Goal: Transaction & Acquisition: Download file/media

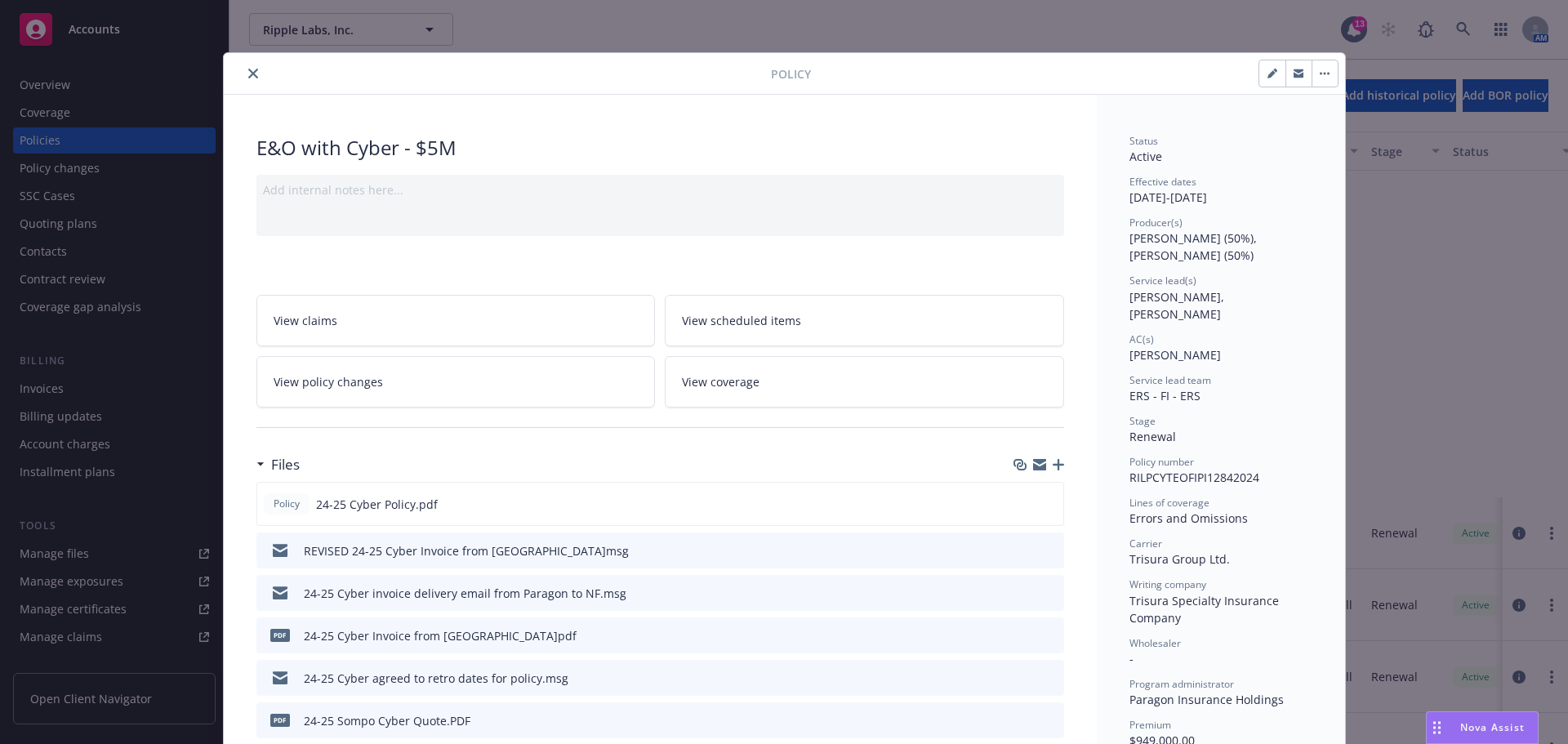
scroll to position [408, 0]
click at [248, 69] on icon "close" at bounding box center [253, 73] width 10 height 10
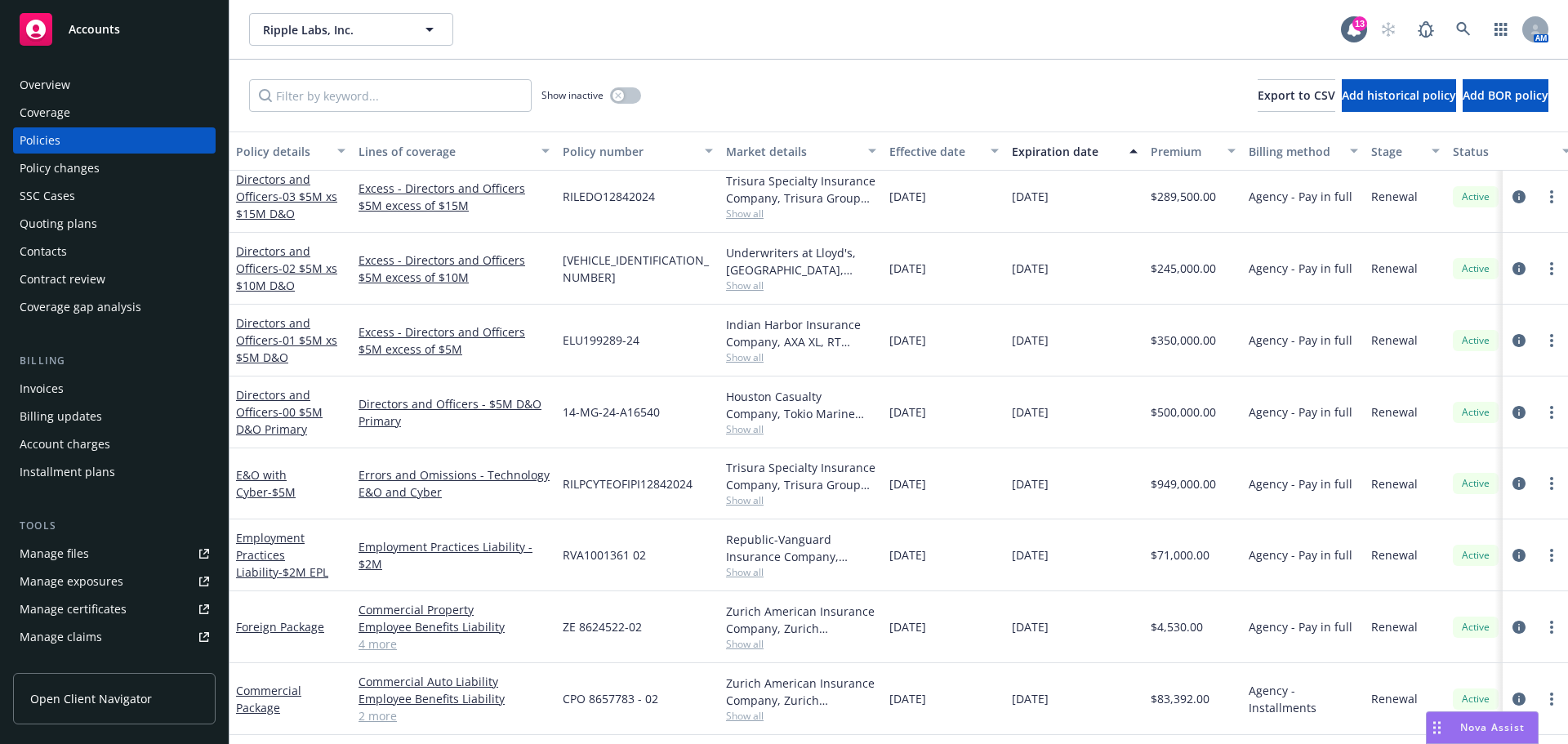
click at [84, 25] on span "Accounts" at bounding box center [94, 29] width 52 height 13
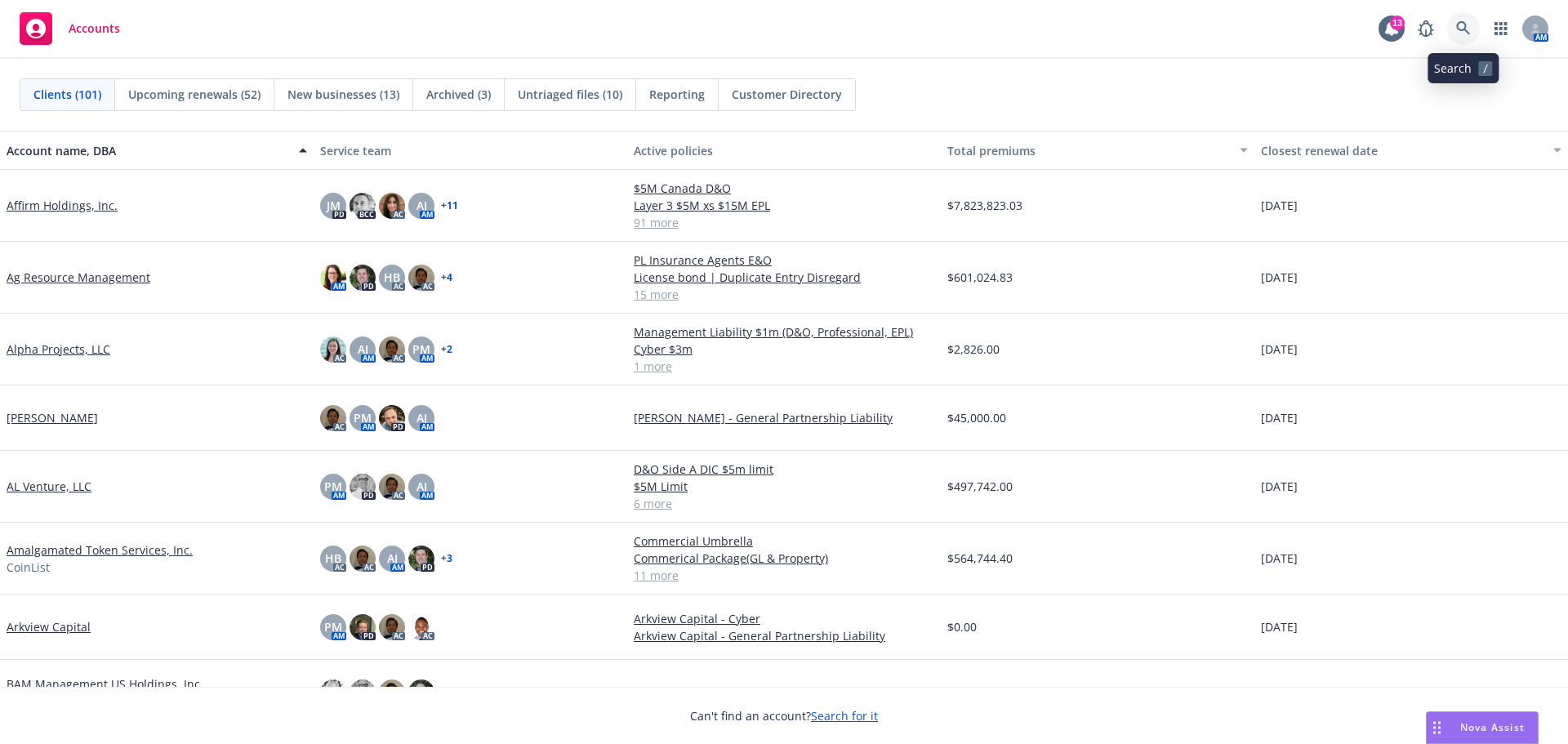
click at [1467, 29] on icon at bounding box center [1463, 28] width 15 height 15
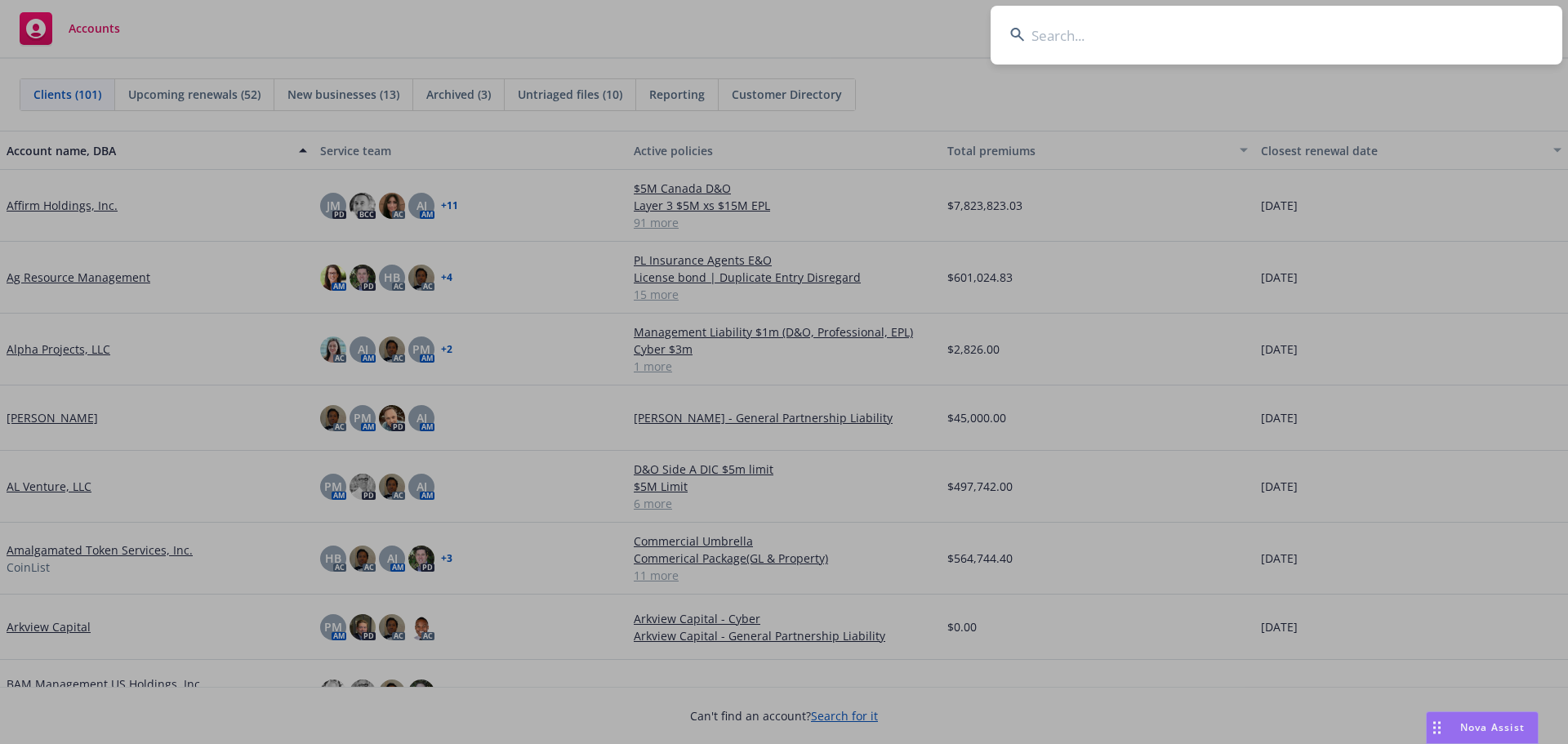
type input "r"
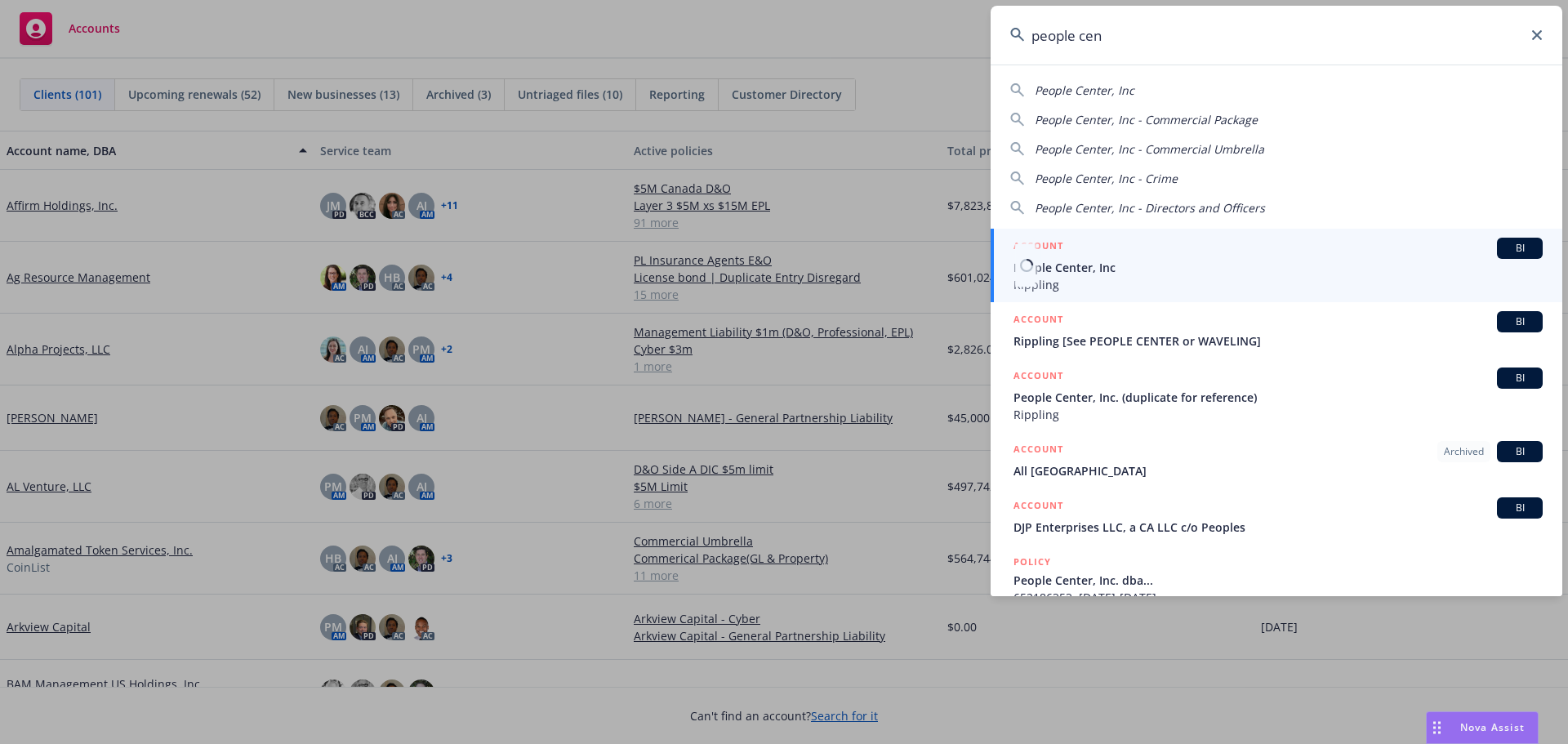
type input "people cen"
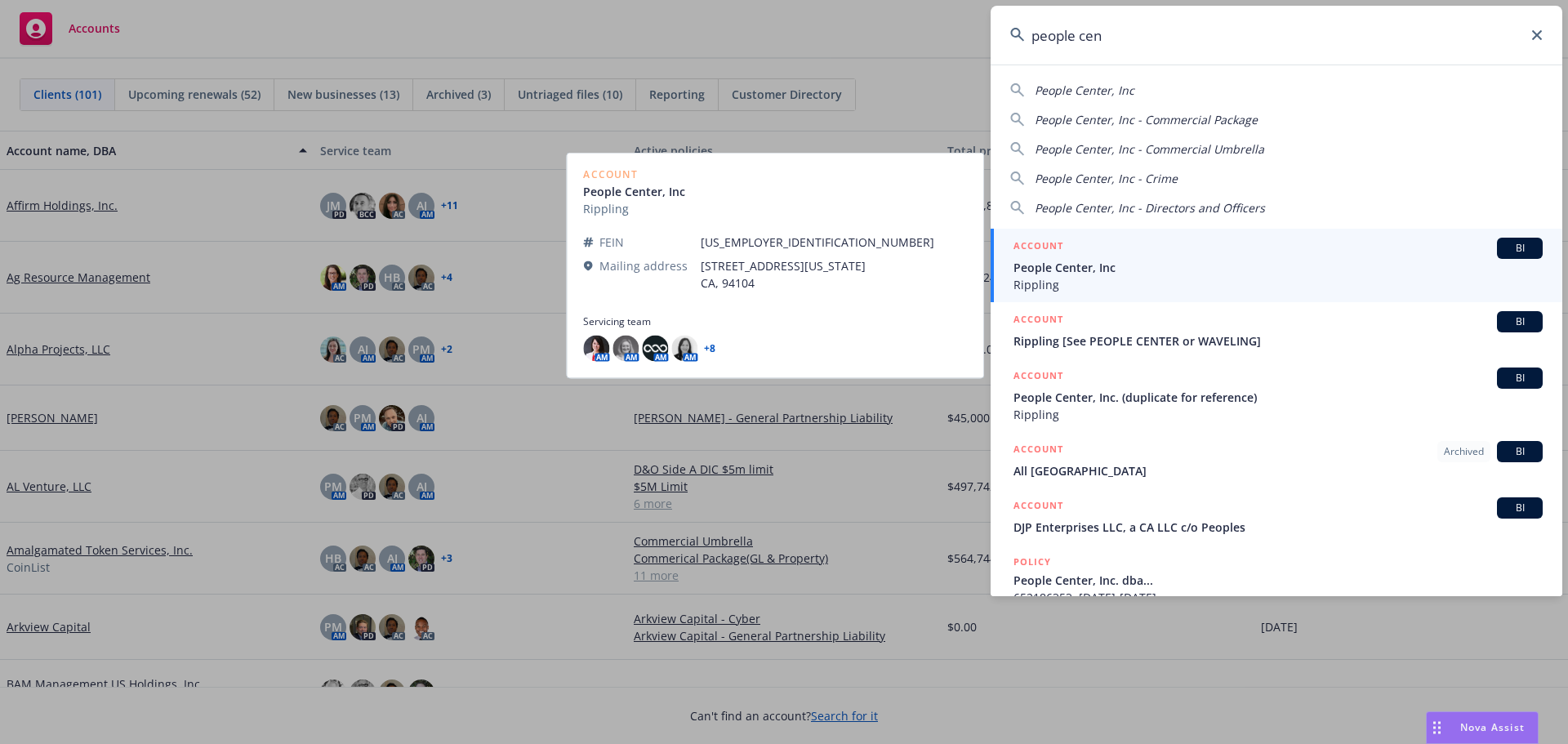
click at [1085, 264] on span "People Center, Inc" at bounding box center [1278, 267] width 529 height 17
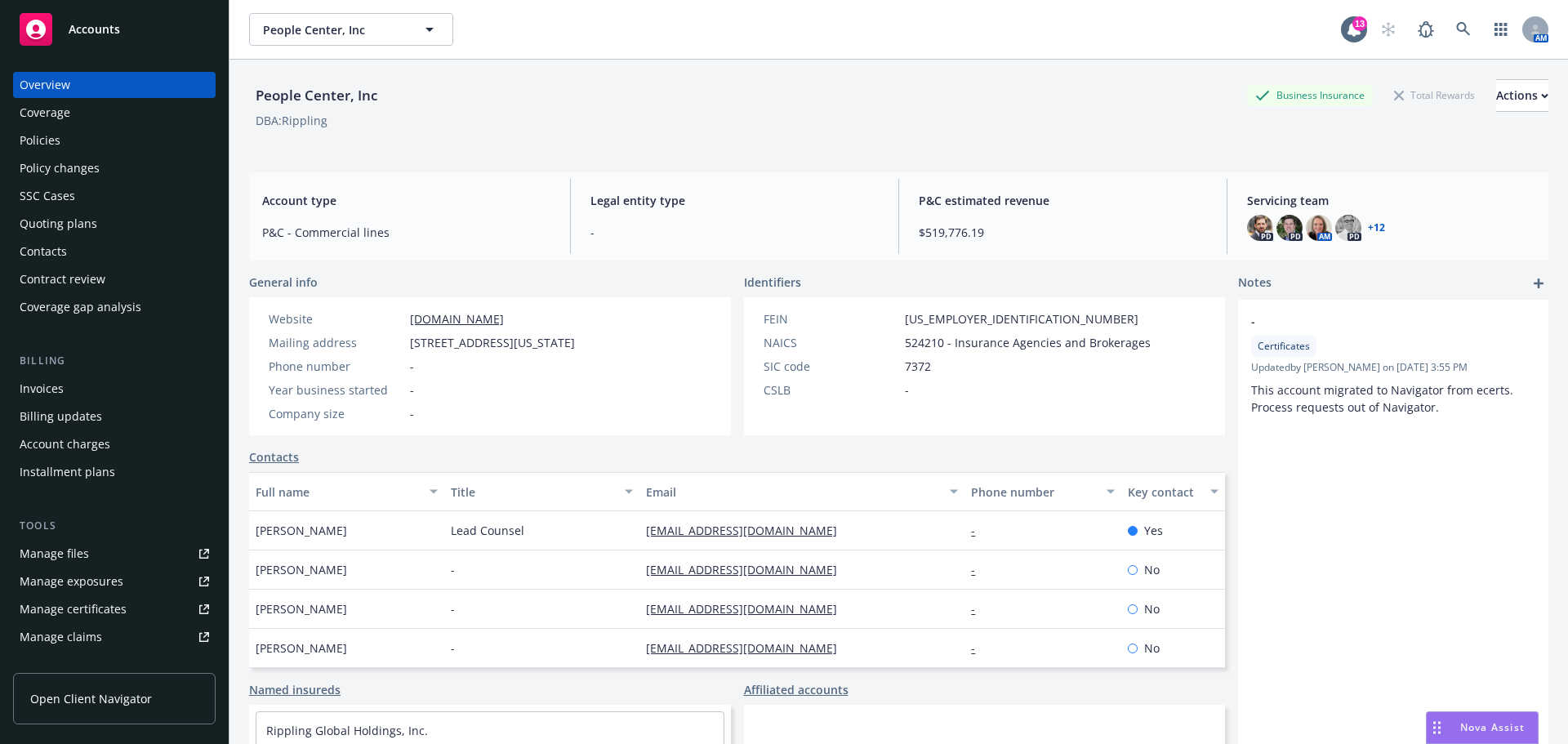
click at [40, 133] on div "Policies" at bounding box center [40, 140] width 41 height 26
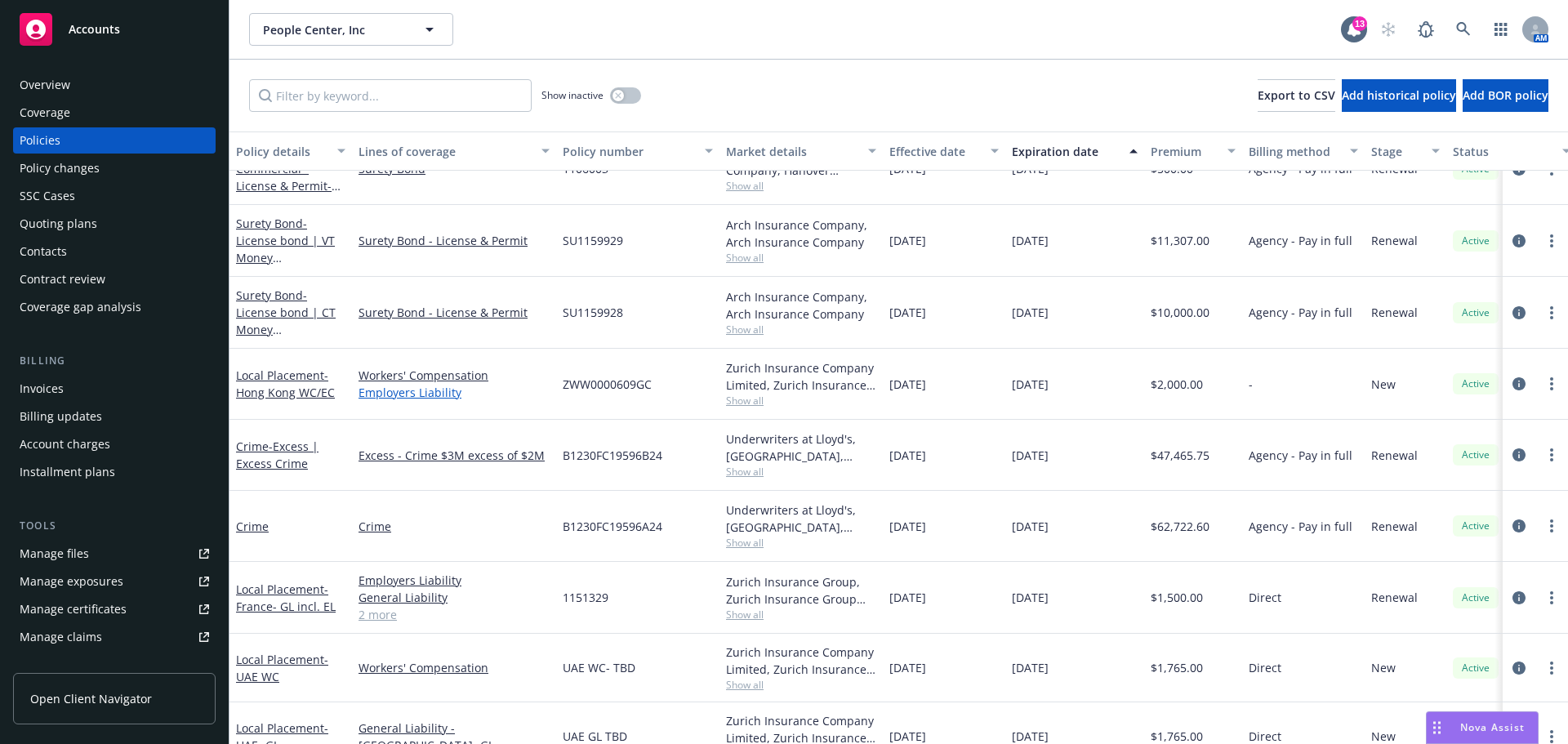
scroll to position [327, 0]
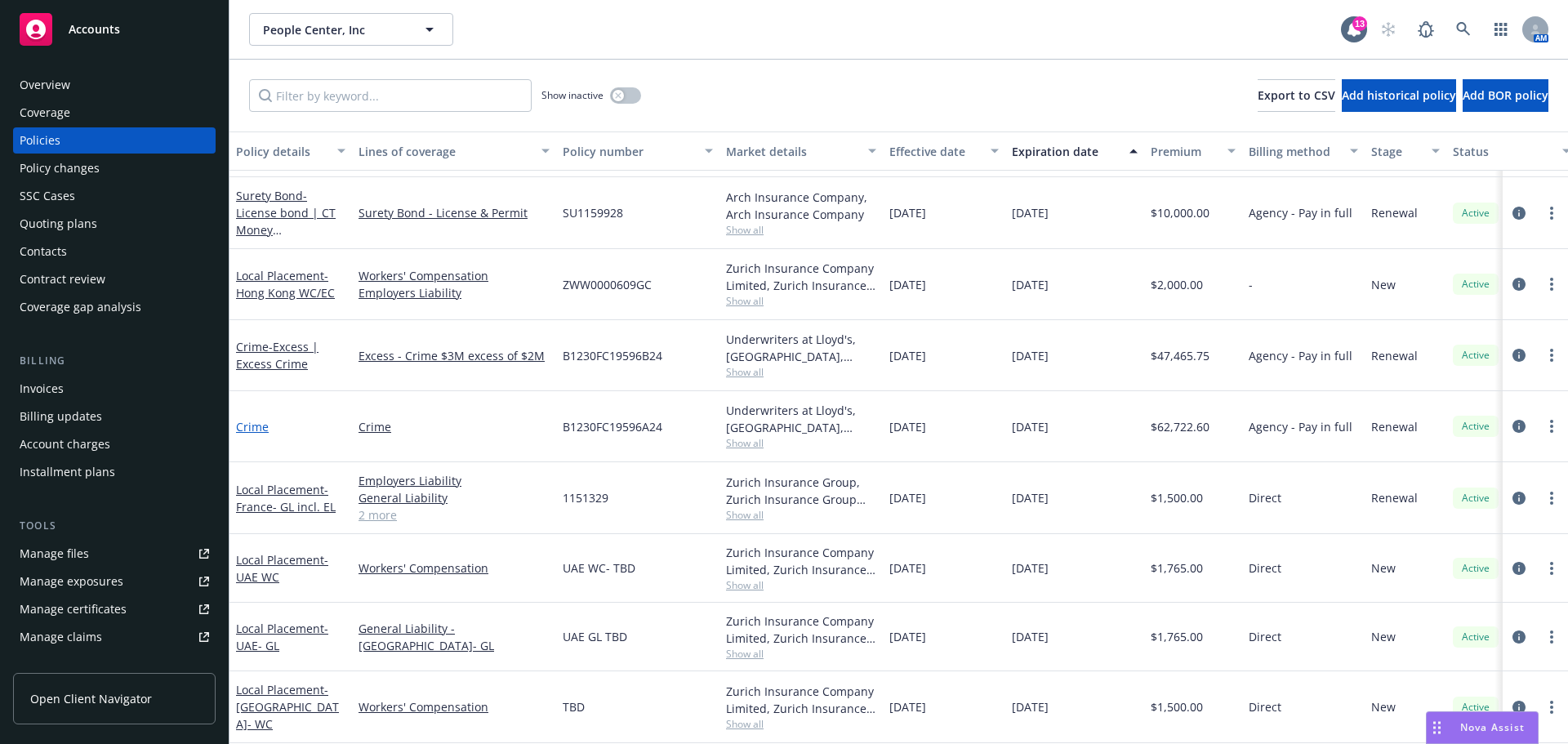
click at [253, 428] on link "Crime" at bounding box center [252, 426] width 33 height 15
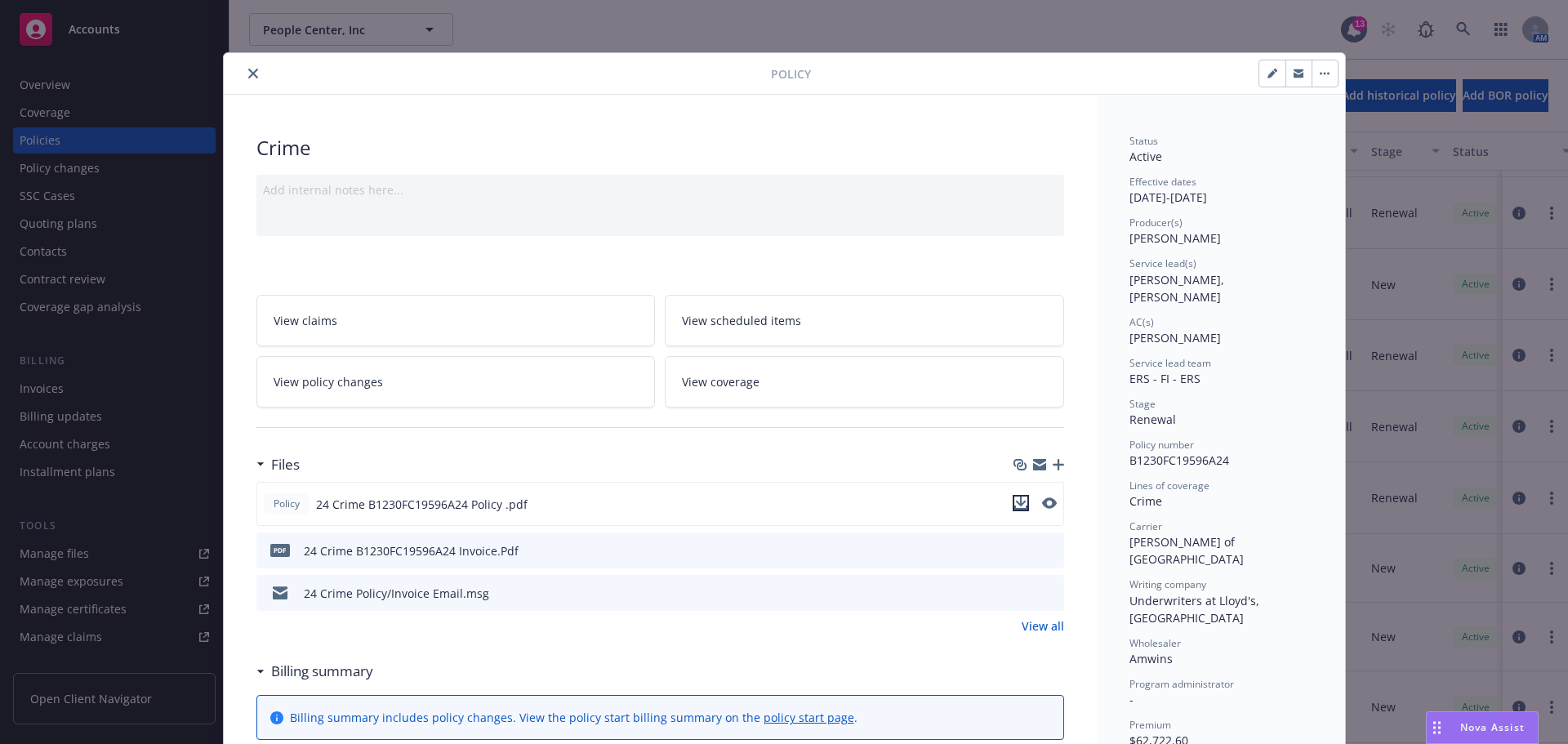
click at [1014, 507] on icon "download file" at bounding box center [1020, 503] width 13 height 13
click at [248, 77] on icon "close" at bounding box center [253, 73] width 10 height 10
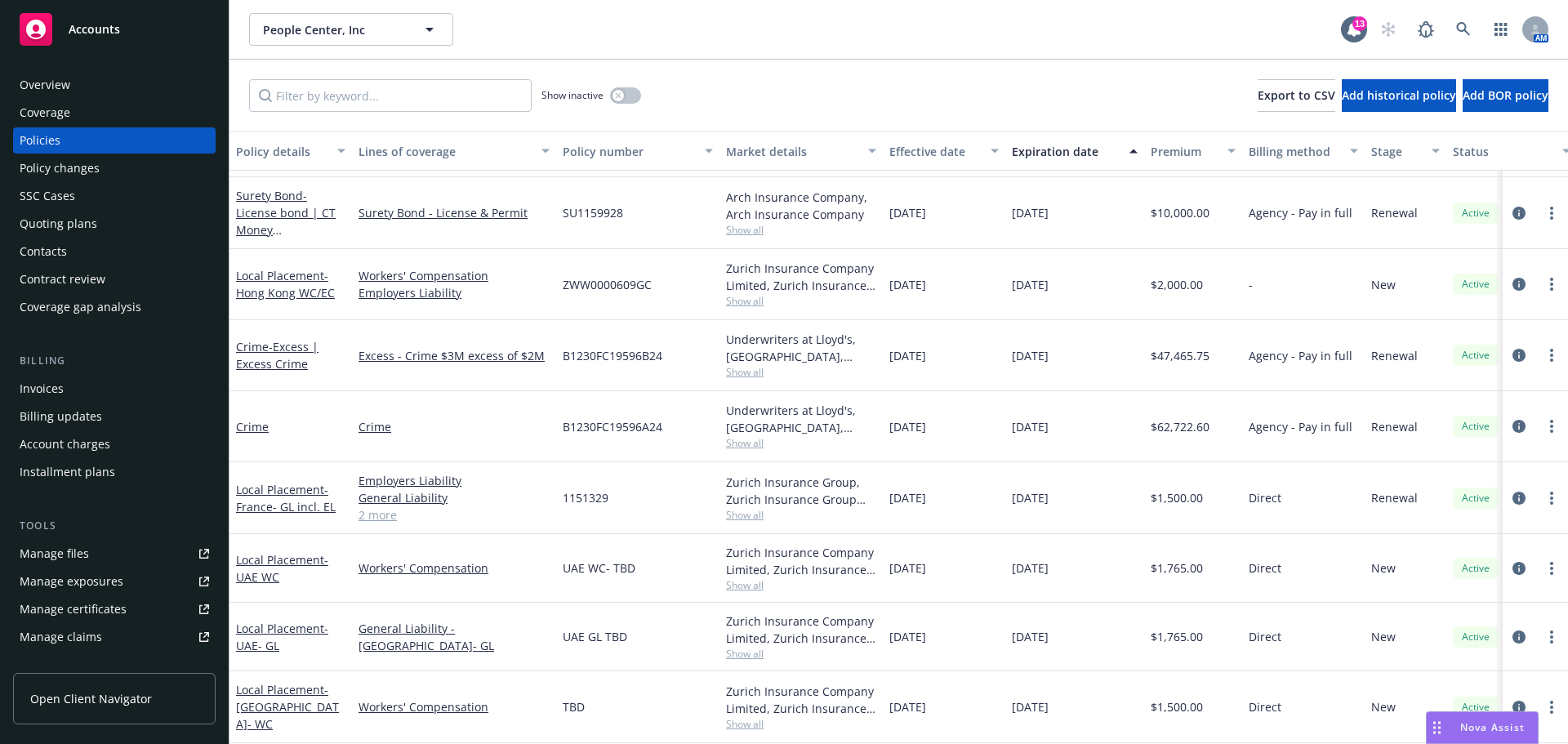
drag, startPoint x: 256, startPoint y: 425, endPoint x: 270, endPoint y: 417, distance: 16.1
click at [257, 425] on link "Crime" at bounding box center [252, 426] width 33 height 15
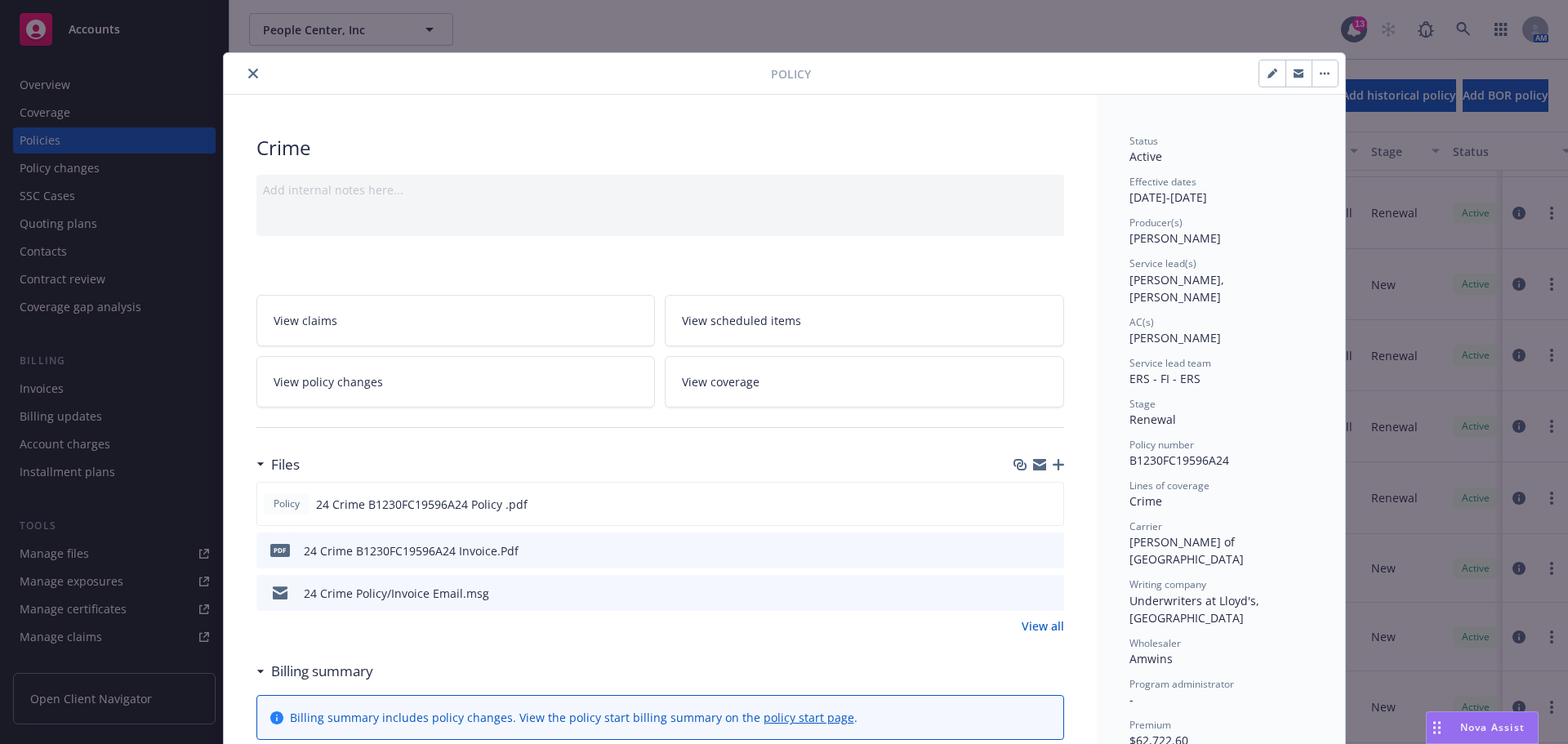
scroll to position [49, 0]
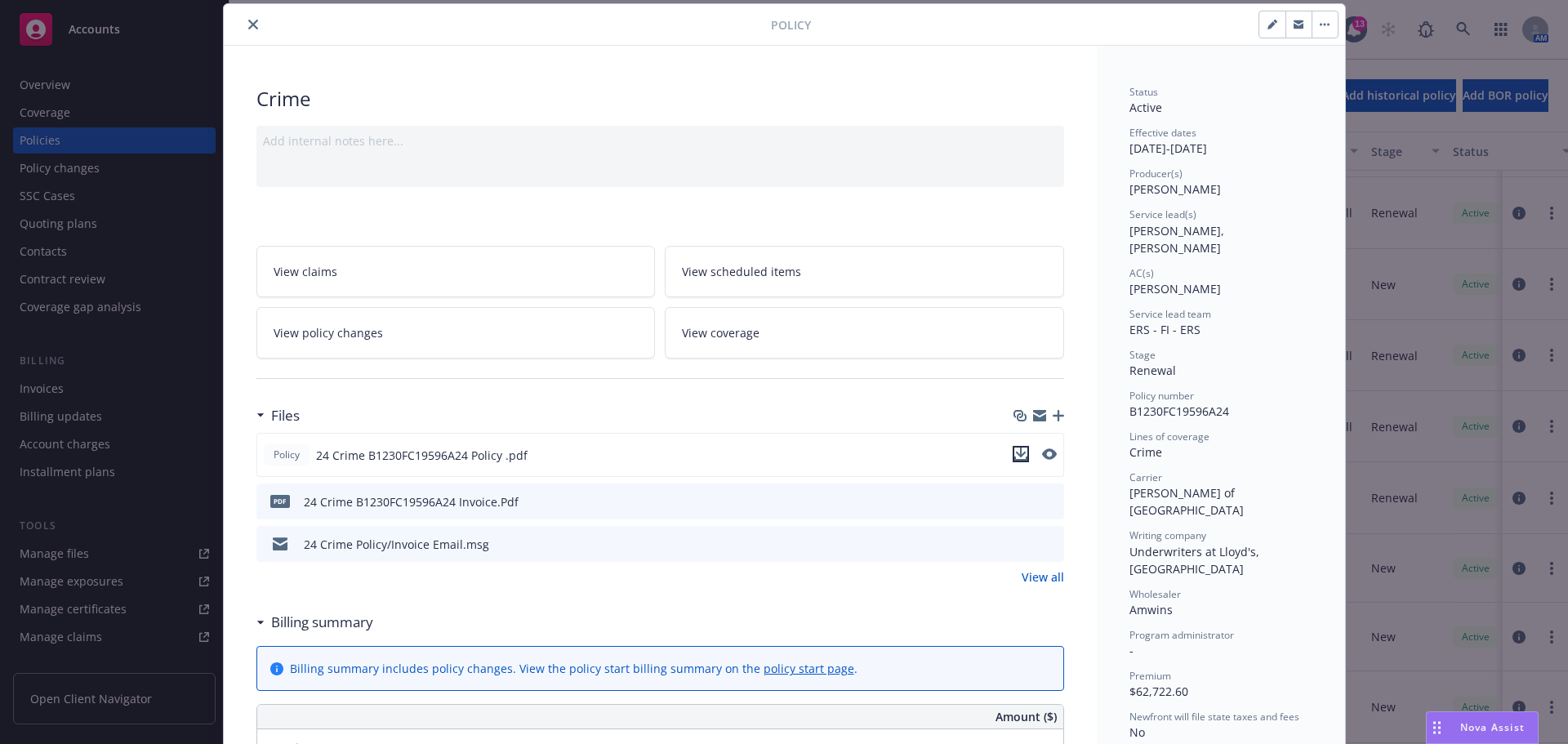
click at [1017, 455] on icon "download file" at bounding box center [1020, 454] width 13 height 13
click at [250, 28] on button "close" at bounding box center [253, 25] width 20 height 20
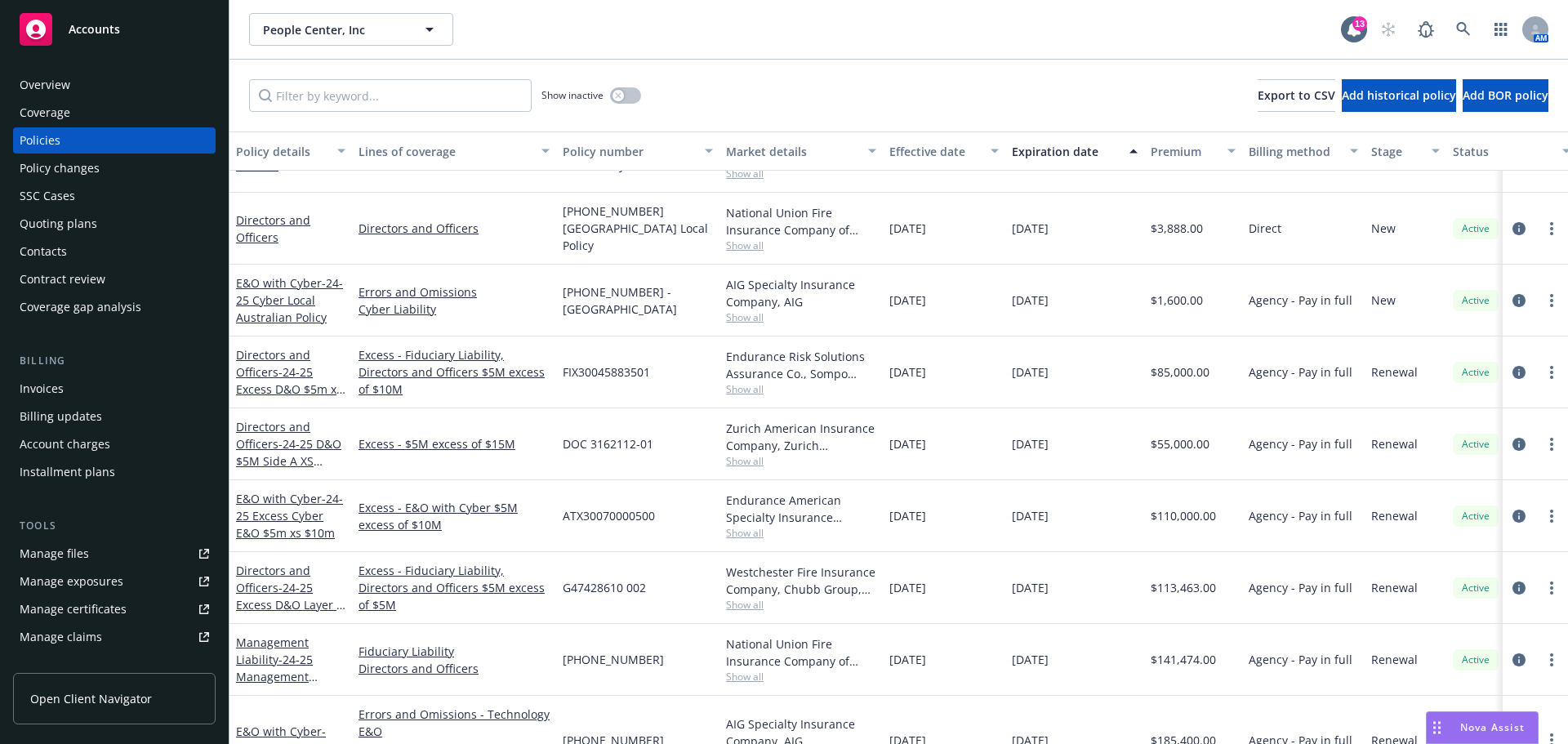
scroll to position [1061, 0]
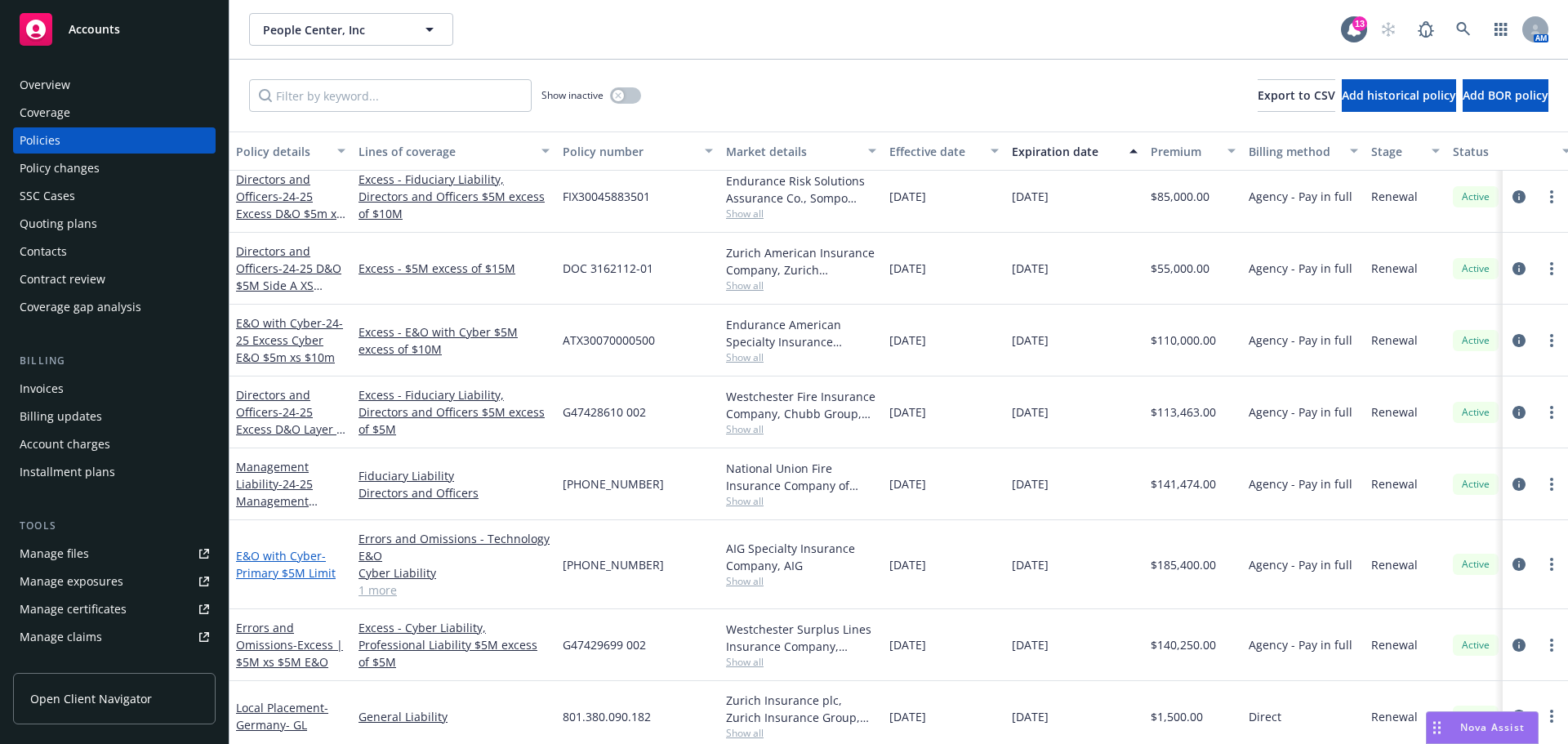
click at [291, 569] on span "- Primary $5M Limit" at bounding box center [286, 563] width 100 height 33
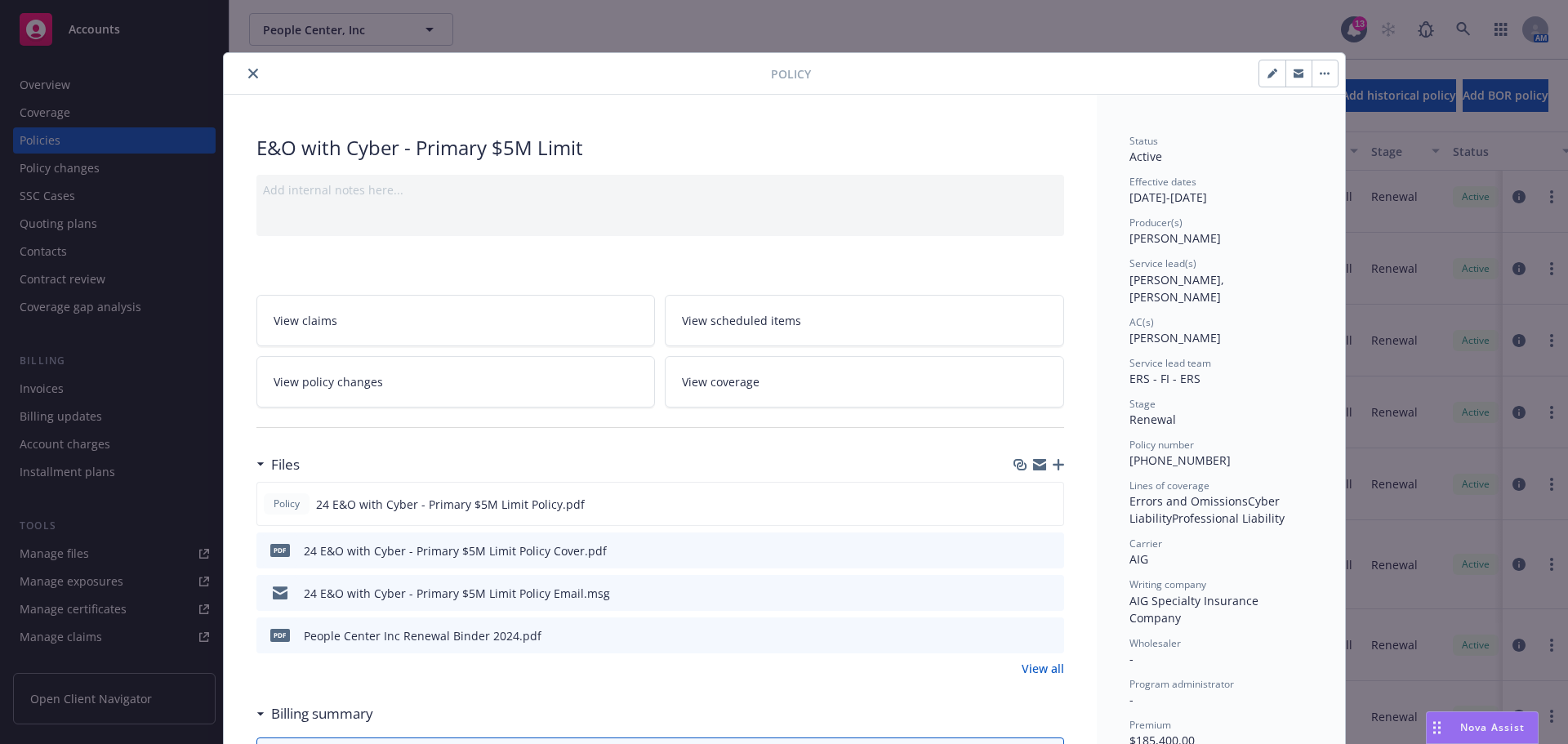
click at [158, 61] on div "Policy E&O with Cyber - Primary $5M Limit Add internal notes here... View claim…" at bounding box center [784, 372] width 1568 height 744
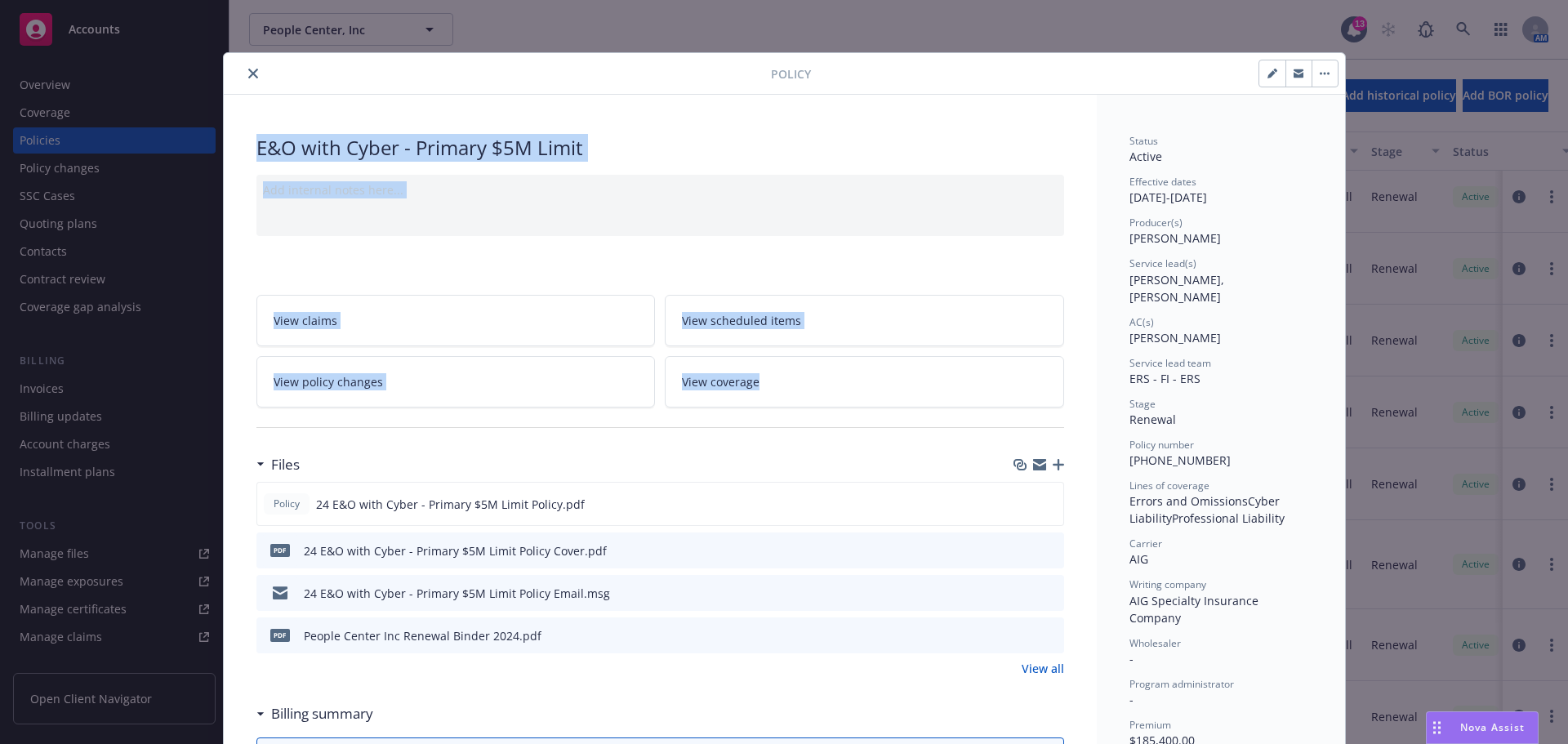
drag, startPoint x: 845, startPoint y: 69, endPoint x: 824, endPoint y: 380, distance: 311.7
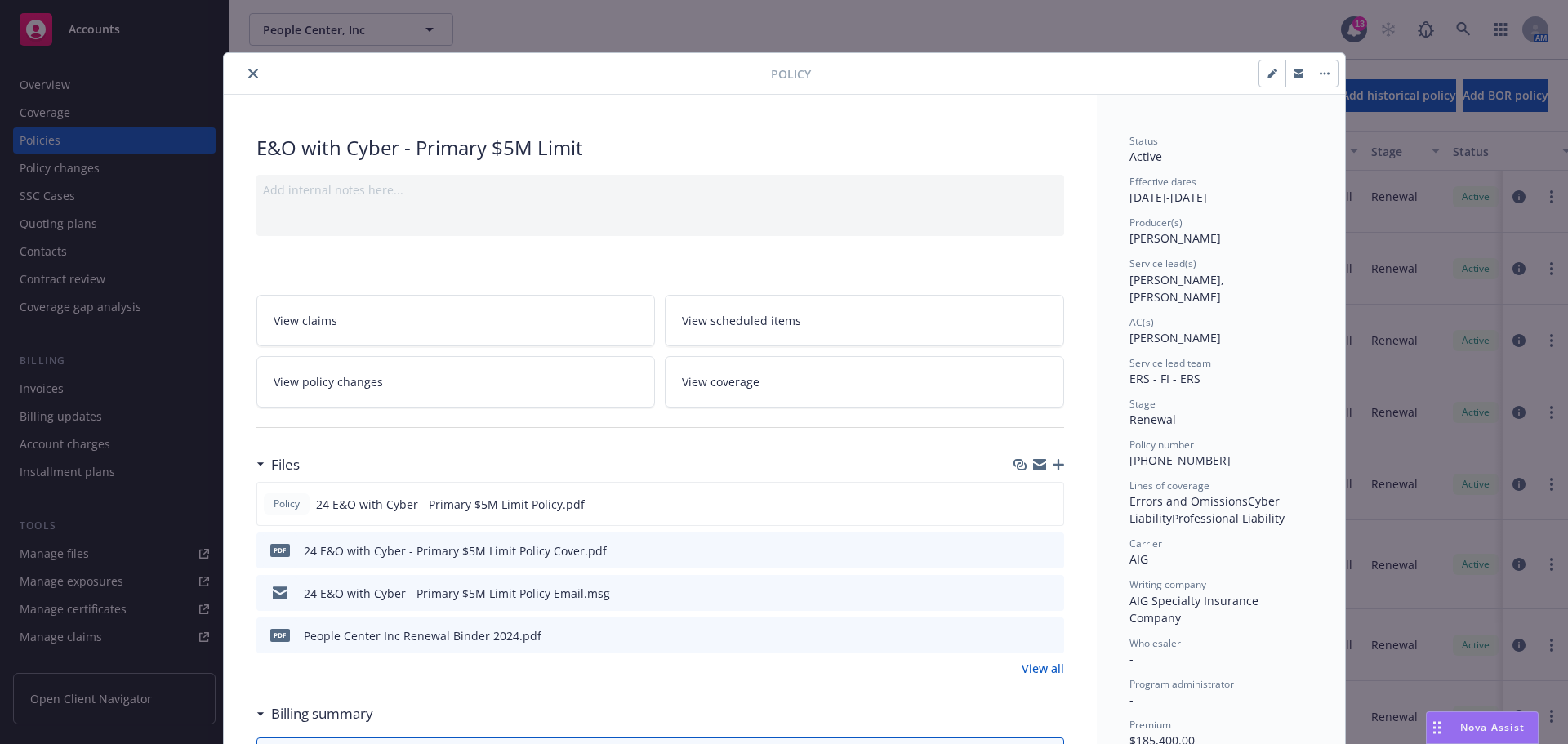
click at [589, 74] on div at bounding box center [500, 74] width 540 height 20
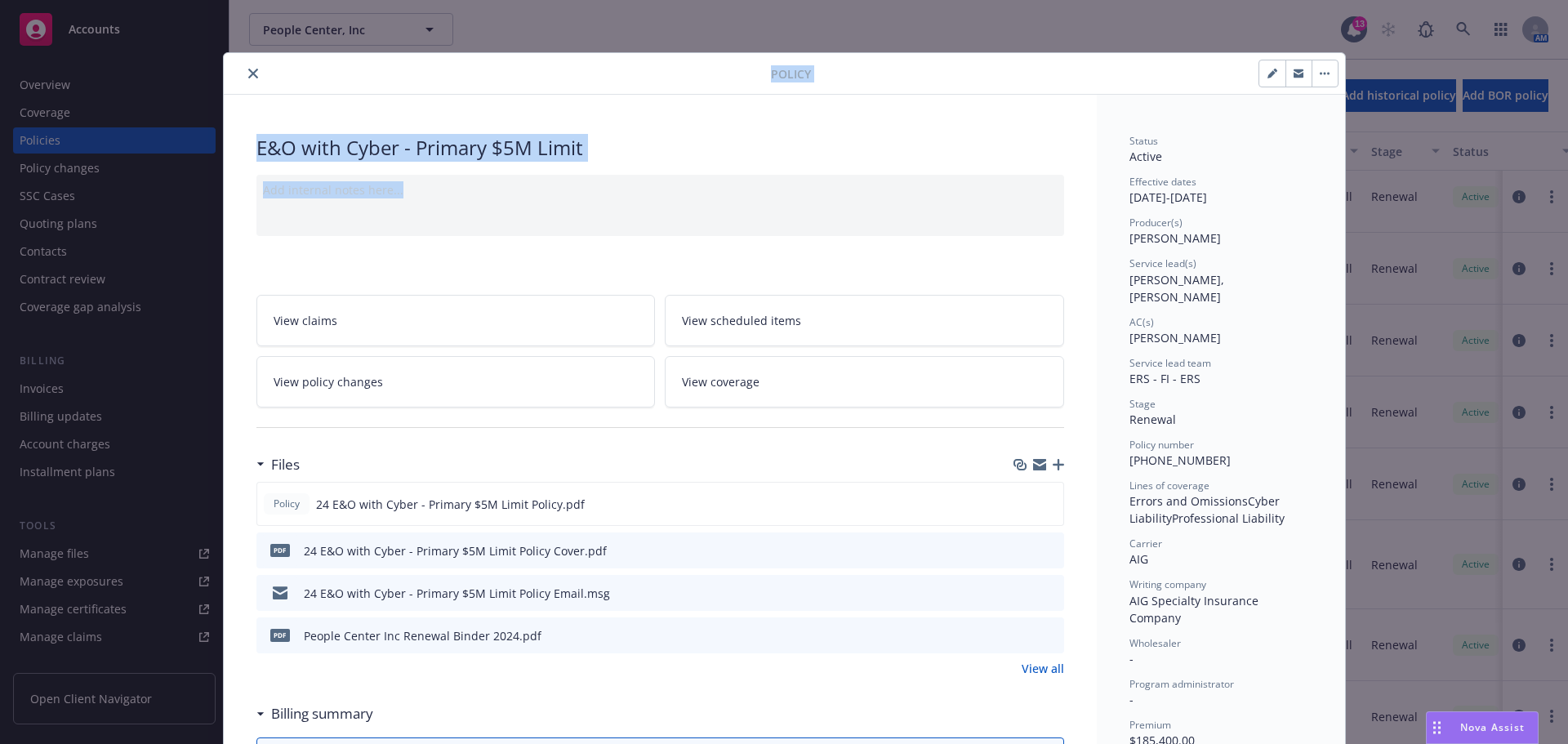
drag, startPoint x: 589, startPoint y: 76, endPoint x: 602, endPoint y: 134, distance: 59.4
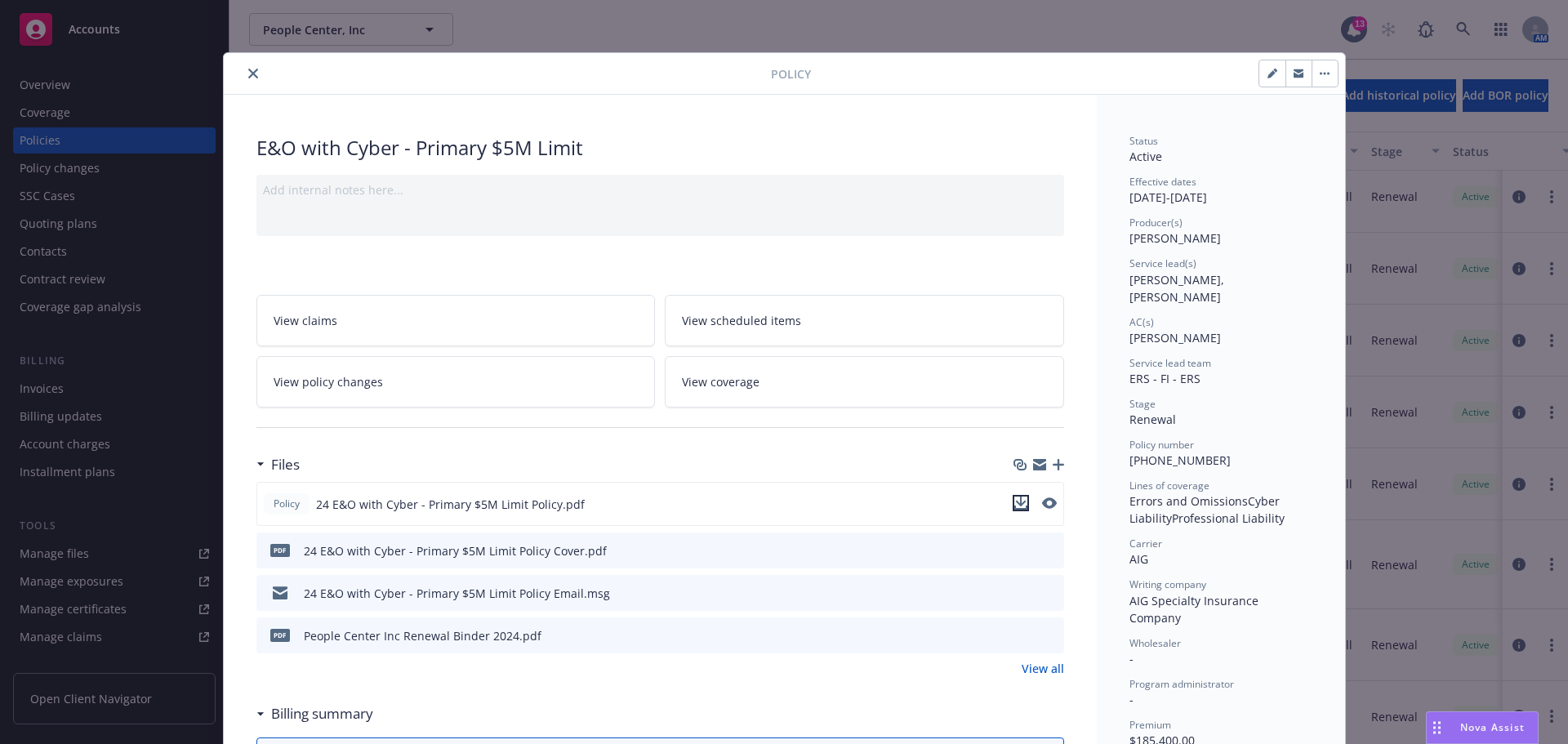
click at [1016, 506] on icon "download file" at bounding box center [1020, 503] width 13 height 13
